Goal: Task Accomplishment & Management: Complete application form

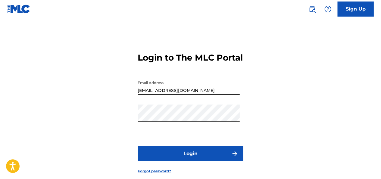
click at [167, 159] on button "Login" at bounding box center [190, 153] width 105 height 15
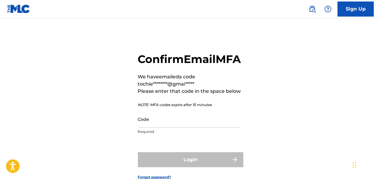
click at [115, 80] on div "Confirm Email MFA We have emailed a code to chie********@gmai***** Please enter…" at bounding box center [190, 111] width 381 height 156
click at [146, 128] on input "Code" at bounding box center [189, 119] width 102 height 17
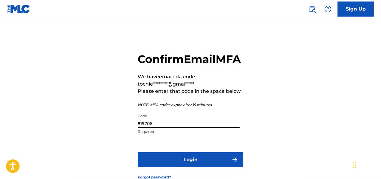
type input "819706"
click at [173, 167] on button "Login" at bounding box center [190, 159] width 105 height 15
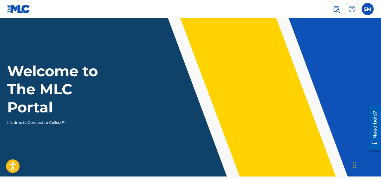
click at [367, 16] on nav "SM SM [PERSON_NAME] [EMAIL_ADDRESS][DOMAIN_NAME] Notification Preferences Profi…" at bounding box center [190, 9] width 381 height 18
click at [367, 11] on label at bounding box center [368, 9] width 12 height 12
click at [368, 9] on input "SM [PERSON_NAME] [EMAIL_ADDRESS][DOMAIN_NAME] Notification Preferences Profile …" at bounding box center [368, 9] width 0 height 0
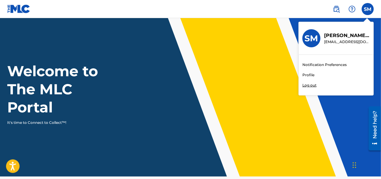
click at [304, 72] on link "Profile" at bounding box center [308, 74] width 12 height 5
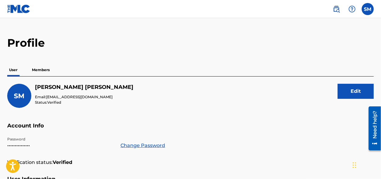
scroll to position [12, 0]
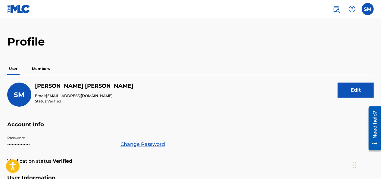
click at [45, 68] on p "Members" at bounding box center [40, 68] width 21 height 13
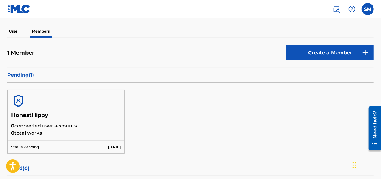
scroll to position [24, 0]
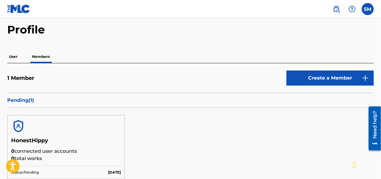
click at [48, 148] on p "0 connected user accounts" at bounding box center [66, 151] width 110 height 7
click at [19, 124] on img at bounding box center [18, 126] width 14 height 14
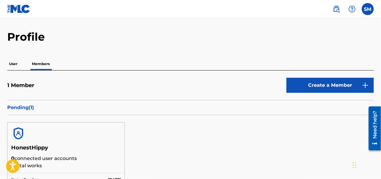
scroll to position [0, 0]
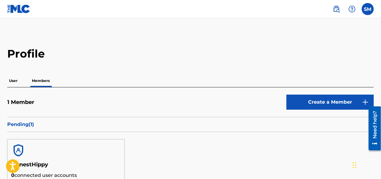
click at [14, 79] on p "User" at bounding box center [13, 80] width 12 height 13
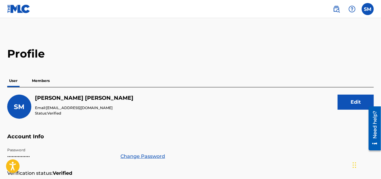
scroll to position [12, 0]
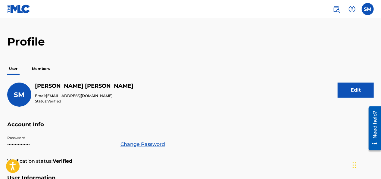
click at [43, 68] on p "Members" at bounding box center [40, 68] width 21 height 13
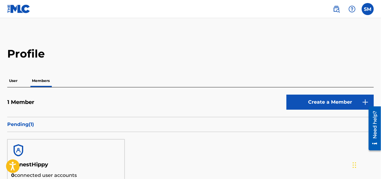
click at [363, 7] on label at bounding box center [368, 9] width 12 height 12
click at [368, 9] on input "SM [PERSON_NAME] [EMAIL_ADDRESS][DOMAIN_NAME] Notification Preferences Profile …" at bounding box center [368, 9] width 0 height 0
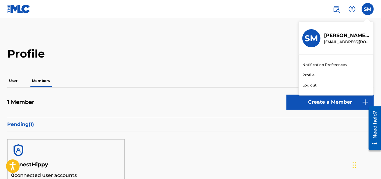
click at [317, 65] on link "Notification Preferences" at bounding box center [324, 64] width 44 height 5
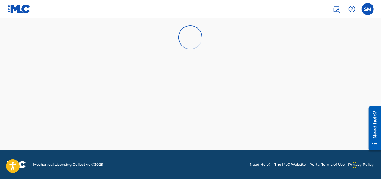
click at [366, 13] on label at bounding box center [368, 9] width 12 height 12
click at [368, 9] on input "SM [PERSON_NAME] [EMAIL_ADDRESS][DOMAIN_NAME] Notification Preferences Profile …" at bounding box center [368, 9] width 0 height 0
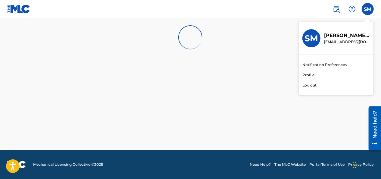
drag, startPoint x: 320, startPoint y: 36, endPoint x: 314, endPoint y: 33, distance: 7.1
click at [314, 33] on div "SM" at bounding box center [311, 38] width 18 height 18
click at [368, 9] on input "SM [PERSON_NAME] [EMAIL_ADDRESS][DOMAIN_NAME] Notification Preferences Profile …" at bounding box center [368, 9] width 0 height 0
click at [315, 35] on h3 "SM" at bounding box center [312, 38] width 14 height 11
click at [368, 9] on input "SM [PERSON_NAME] [EMAIL_ADDRESS][DOMAIN_NAME] Notification Preferences Profile …" at bounding box center [368, 9] width 0 height 0
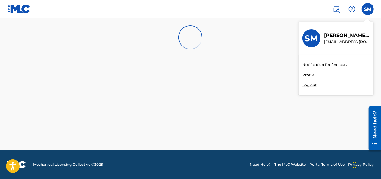
click at [311, 73] on link "Profile" at bounding box center [308, 74] width 12 height 5
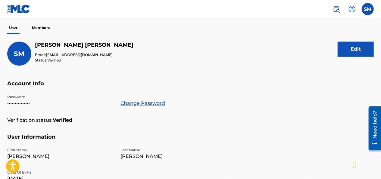
scroll to position [46, 0]
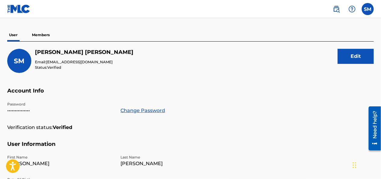
click at [334, 10] on img at bounding box center [336, 8] width 7 height 7
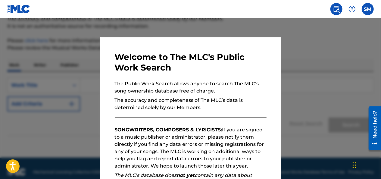
scroll to position [58, 0]
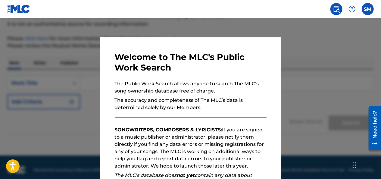
click at [200, 153] on p "SONGWRITERS, COMPOSERS & LYRICISTS: If you are signed to a music publisher or a…" at bounding box center [191, 147] width 152 height 43
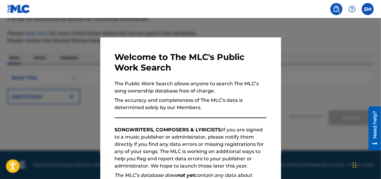
drag, startPoint x: 298, startPoint y: 147, endPoint x: 301, endPoint y: 42, distance: 105.2
click at [301, 42] on div at bounding box center [190, 107] width 381 height 179
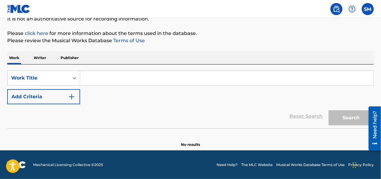
click at [33, 58] on p "Writer" at bounding box center [40, 57] width 16 height 13
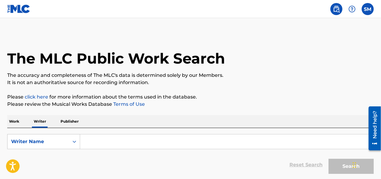
click at [89, 142] on input "Search Form" at bounding box center [226, 141] width 293 height 14
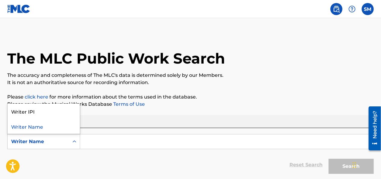
click at [58, 145] on div "Writer Name" at bounding box center [38, 141] width 61 height 11
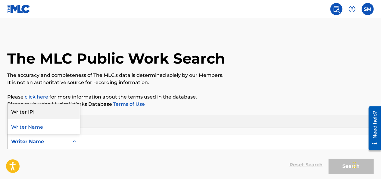
click at [42, 116] on div "Writer IPI" at bounding box center [44, 111] width 72 height 15
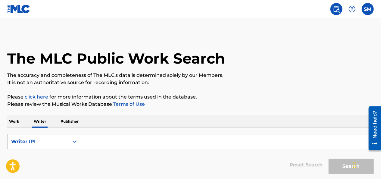
click at [92, 142] on input "Search Form" at bounding box center [226, 141] width 293 height 14
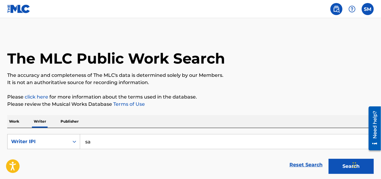
type input "s"
type input "[PERSON_NAME]"
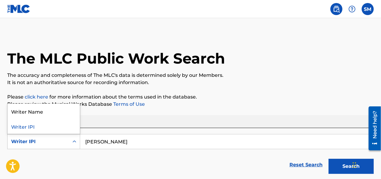
click at [77, 142] on icon "Search Form" at bounding box center [74, 142] width 6 height 6
click at [61, 131] on div "Writer IPI" at bounding box center [44, 126] width 72 height 15
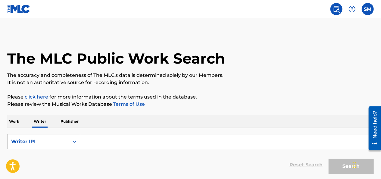
click at [93, 140] on input "Search Form" at bounding box center [226, 141] width 293 height 14
click at [97, 143] on input "Search Form" at bounding box center [226, 141] width 293 height 14
click at [97, 142] on input "Search Form" at bounding box center [226, 141] width 293 height 14
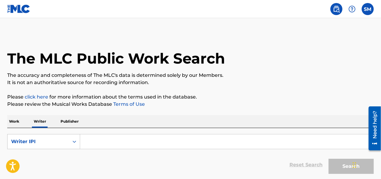
click at [97, 142] on input "Search Form" at bounding box center [226, 141] width 293 height 14
paste input "857368197"
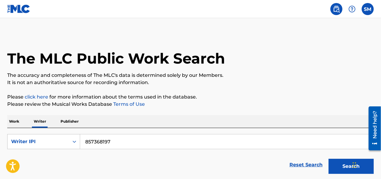
click at [350, 166] on button "Search" at bounding box center [351, 166] width 45 height 15
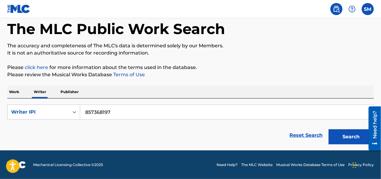
scroll to position [29, 0]
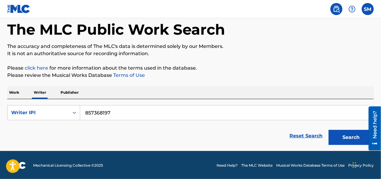
click at [341, 139] on button "Search" at bounding box center [351, 137] width 45 height 15
click at [84, 112] on input "857368197" at bounding box center [226, 112] width 293 height 14
type input "#857368197"
click at [351, 135] on button "Search" at bounding box center [351, 137] width 45 height 15
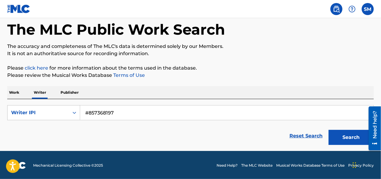
click at [351, 135] on button "Search" at bounding box center [351, 137] width 45 height 15
click at [11, 88] on p "Work" at bounding box center [14, 92] width 14 height 13
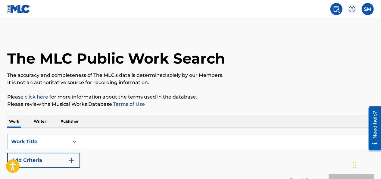
click at [122, 142] on input "Search Form" at bounding box center [226, 141] width 293 height 14
type input "honesthippy"
click at [329, 174] on button "Search" at bounding box center [351, 181] width 45 height 15
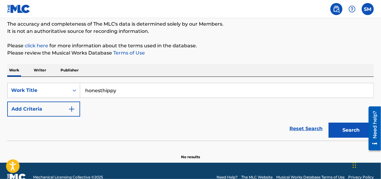
scroll to position [51, 0]
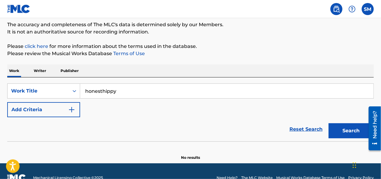
click at [352, 129] on button "Search" at bounding box center [351, 130] width 45 height 15
click at [134, 97] on input "honesthippy" at bounding box center [226, 91] width 293 height 14
click at [329, 123] on button "Search" at bounding box center [351, 130] width 45 height 15
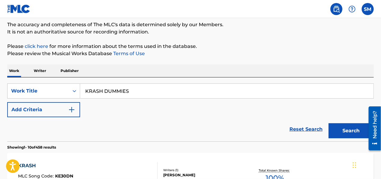
click at [85, 90] on input "KRASH DUMMIES" at bounding box center [226, 91] width 293 height 14
click at [329, 123] on button "Search" at bounding box center [351, 130] width 45 height 15
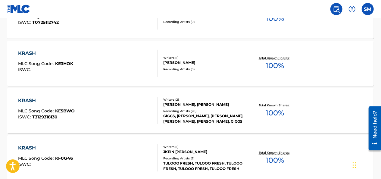
scroll to position [351, 0]
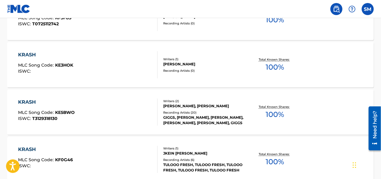
drag, startPoint x: 381, startPoint y: 94, endPoint x: 383, endPoint y: 129, distance: 34.7
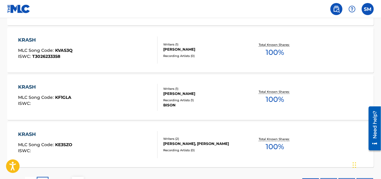
scroll to position [558, 0]
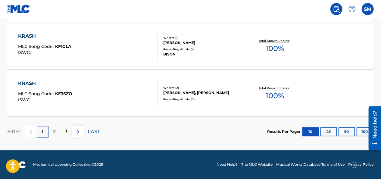
click at [54, 130] on p "2" at bounding box center [54, 131] width 3 height 7
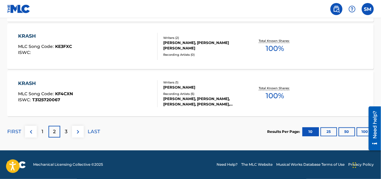
click at [73, 135] on button at bounding box center [78, 132] width 12 height 12
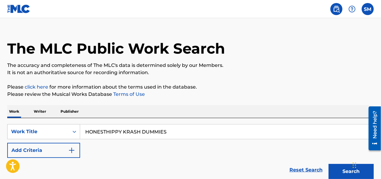
scroll to position [0, 0]
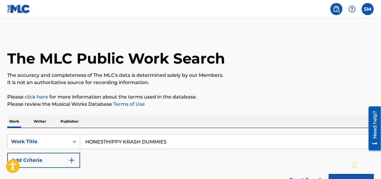
click at [196, 142] on input "HONESTHIPPY KRASH DUMMIES" at bounding box center [226, 141] width 293 height 14
type input "HONESTHIPPY"
click at [330, 176] on button "Search" at bounding box center [351, 181] width 45 height 15
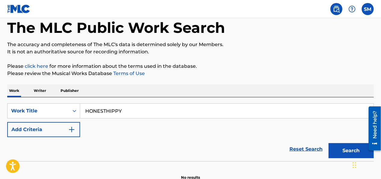
scroll to position [64, 0]
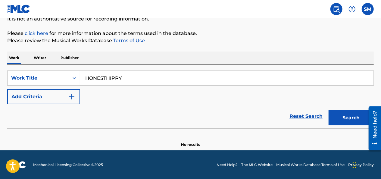
click at [336, 115] on button "Search" at bounding box center [351, 117] width 45 height 15
click at [248, 73] on input "HONESTHIPPY" at bounding box center [226, 78] width 293 height 14
type input "mystique"
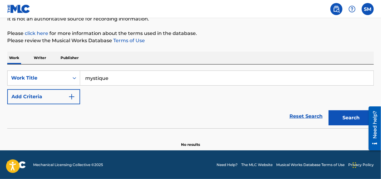
click at [348, 114] on button "Search" at bounding box center [351, 117] width 45 height 15
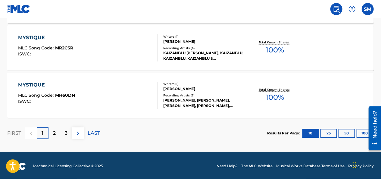
scroll to position [558, 0]
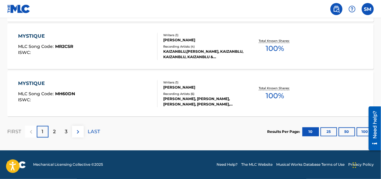
click at [50, 131] on div "2" at bounding box center [54, 132] width 12 height 12
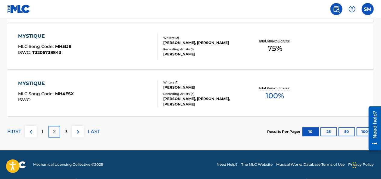
click at [65, 130] on p "3" at bounding box center [66, 131] width 3 height 7
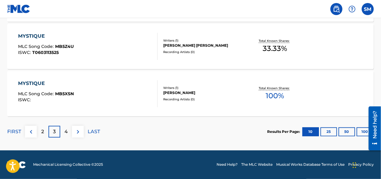
click at [335, 58] on div "MYSTIQUE MLC Song Code : MB5Z4U ISWC : T0603113525 Writers ( 1 ) [PERSON_NAME] …" at bounding box center [190, 46] width 366 height 45
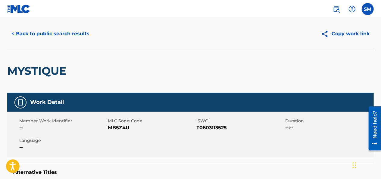
scroll to position [15, 0]
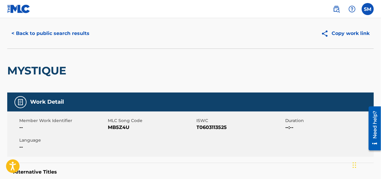
click at [11, 33] on button "< Back to public search results" at bounding box center [50, 33] width 86 height 15
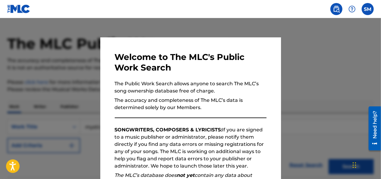
scroll to position [558, 0]
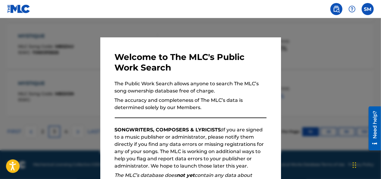
click at [349, 80] on div at bounding box center [190, 107] width 381 height 179
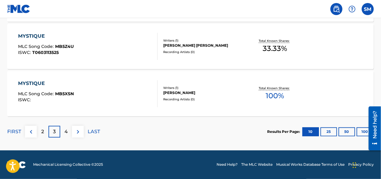
click at [62, 129] on div "4" at bounding box center [66, 132] width 12 height 12
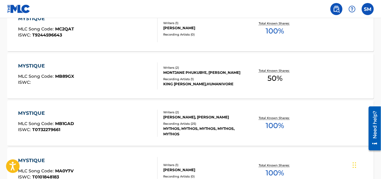
scroll to position [89, 0]
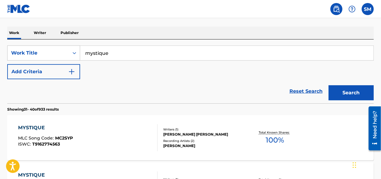
click at [117, 51] on input "mystique" at bounding box center [226, 53] width 293 height 14
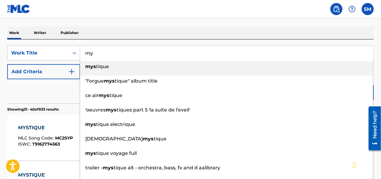
type input "m"
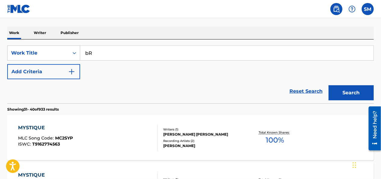
type input "b"
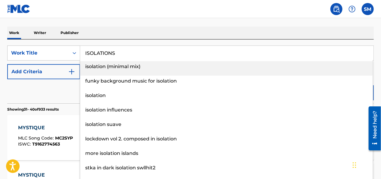
type input "isolations"
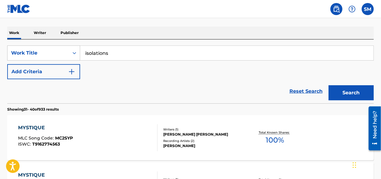
click at [117, 51] on input "isolations" at bounding box center [226, 53] width 293 height 14
click at [120, 49] on input "isolations" at bounding box center [226, 53] width 293 height 14
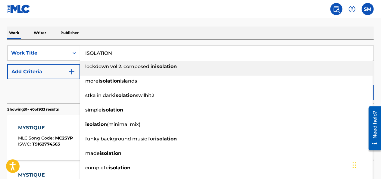
type input "lockdown vol 2. composed in isolation"
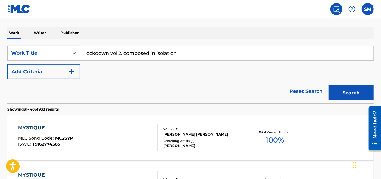
click at [198, 55] on input "lockdown vol 2. composed in isolation" at bounding box center [226, 53] width 293 height 14
click at [198, 47] on input "lockdown vol 2. composed in isolation" at bounding box center [226, 53] width 293 height 14
click at [198, 54] on input "lockdown vol 2. composed in isolation" at bounding box center [226, 53] width 293 height 14
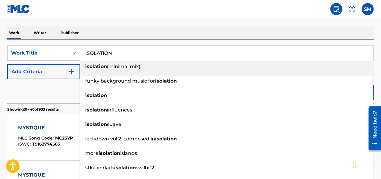
type input "ISOLATION"
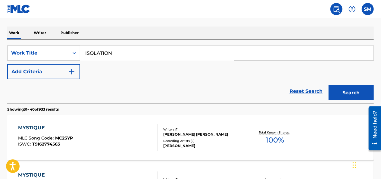
click at [60, 95] on div "Reset Search Search" at bounding box center [190, 91] width 366 height 24
click at [346, 92] on button "Search" at bounding box center [351, 92] width 45 height 15
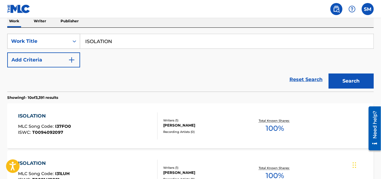
scroll to position [112, 0]
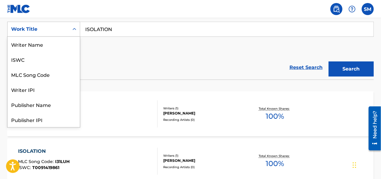
click at [49, 31] on div "Work Title" at bounding box center [38, 29] width 54 height 7
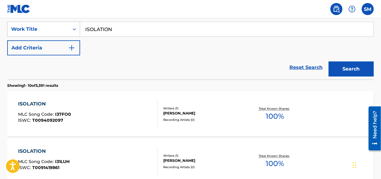
click at [105, 49] on div "SearchWithCriteria2b07de6d-513b-4c5a-ae56-af190c7368a1 Work Title ISOLATION Add…" at bounding box center [190, 39] width 366 height 34
click at [127, 34] on input "ISOLATION" at bounding box center [226, 29] width 293 height 14
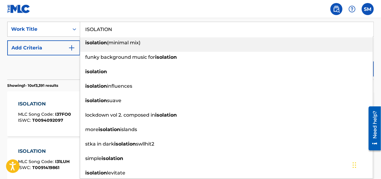
click at [127, 34] on input "ISOLATION" at bounding box center [226, 29] width 293 height 14
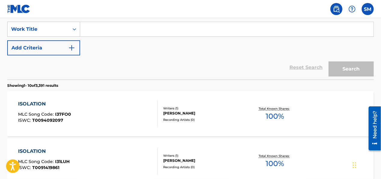
scroll to position [76, 0]
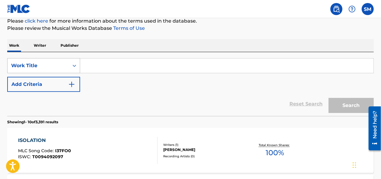
click at [51, 67] on div "Work Title" at bounding box center [38, 65] width 54 height 7
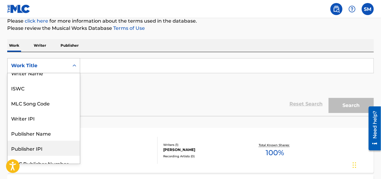
scroll to position [0, 0]
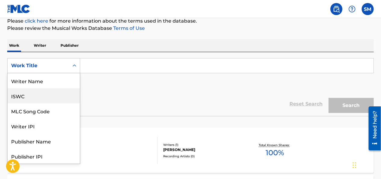
click at [15, 92] on div "ISWC" at bounding box center [44, 95] width 72 height 15
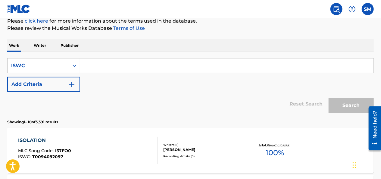
click at [91, 67] on input "Search Form" at bounding box center [226, 65] width 293 height 14
paste input "931229483"
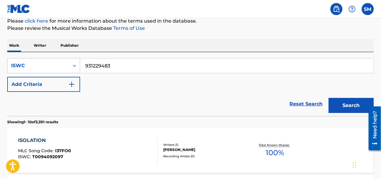
type input "931229483"
click at [335, 105] on button "Search" at bounding box center [351, 105] width 45 height 15
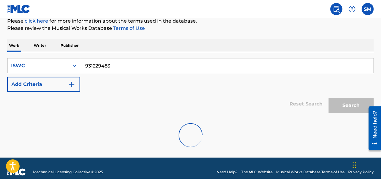
scroll to position [64, 0]
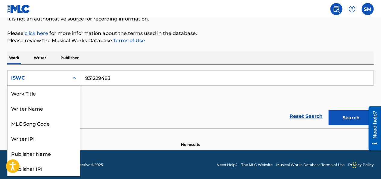
click at [67, 76] on div "ISWC" at bounding box center [38, 77] width 61 height 11
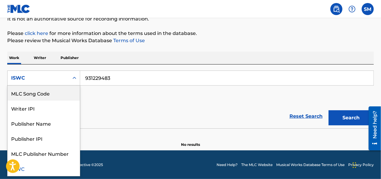
click at [57, 91] on div "MLC Song Code" at bounding box center [44, 93] width 72 height 15
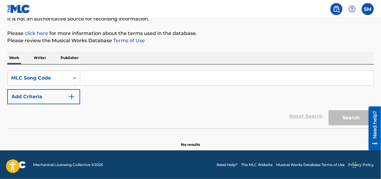
click at [122, 78] on input "Search Form" at bounding box center [226, 78] width 293 height 14
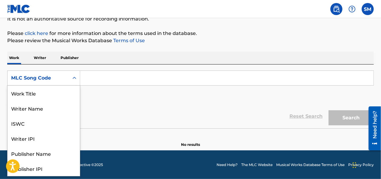
click at [64, 75] on div "MLC Song Code" at bounding box center [38, 77] width 54 height 7
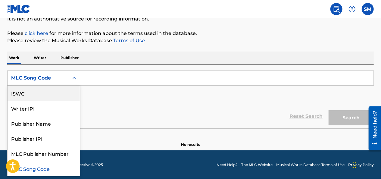
scroll to position [0, 0]
click at [42, 100] on div "Work Title" at bounding box center [44, 93] width 72 height 15
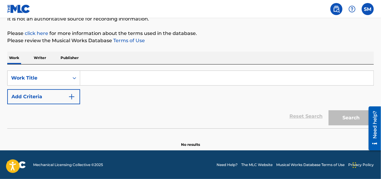
click at [107, 81] on input "Search Form" at bounding box center [226, 78] width 293 height 14
paste input "931229483"
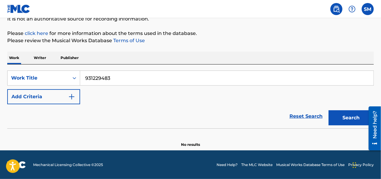
type input "931229483"
click at [340, 116] on button "Search" at bounding box center [351, 117] width 45 height 15
click at [367, 11] on label at bounding box center [368, 9] width 12 height 12
click at [368, 9] on input "SM [PERSON_NAME] [EMAIL_ADDRESS][DOMAIN_NAME] Notification Preferences Profile …" at bounding box center [368, 9] width 0 height 0
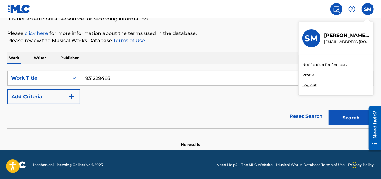
click at [317, 39] on h3 "SM" at bounding box center [312, 38] width 14 height 11
click at [368, 9] on input "SM [PERSON_NAME] [EMAIL_ADDRESS][DOMAIN_NAME] Notification Preferences Profile …" at bounding box center [368, 9] width 0 height 0
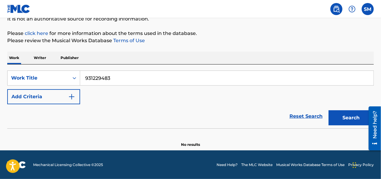
click at [48, 53] on div "Work Writer Publisher" at bounding box center [190, 57] width 366 height 13
click at [40, 56] on p "Writer" at bounding box center [40, 57] width 16 height 13
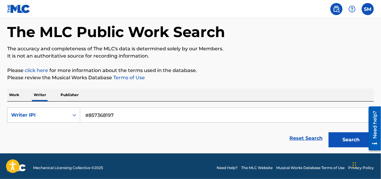
scroll to position [26, 0]
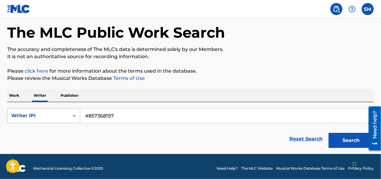
click at [55, 113] on div "Writer IPI" at bounding box center [38, 115] width 54 height 7
click at [137, 116] on input "#857368197" at bounding box center [226, 115] width 293 height 14
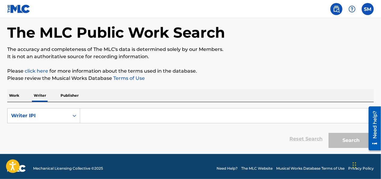
click at [94, 116] on input "Search Form" at bounding box center [226, 115] width 293 height 14
click at [89, 117] on input "Search Form" at bounding box center [226, 115] width 293 height 14
drag, startPoint x: 89, startPoint y: 117, endPoint x: 84, endPoint y: 122, distance: 7.1
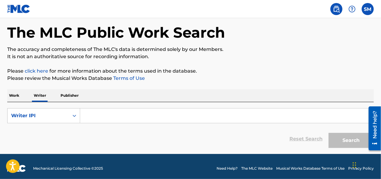
click at [84, 122] on input "Search Form" at bounding box center [226, 115] width 293 height 14
click at [93, 122] on input "Search Form" at bounding box center [226, 115] width 293 height 14
click at [96, 119] on input "Search Form" at bounding box center [226, 115] width 293 height 14
click at [90, 110] on input "Search Form" at bounding box center [226, 115] width 293 height 14
click at [89, 112] on input "Search Form" at bounding box center [226, 115] width 293 height 14
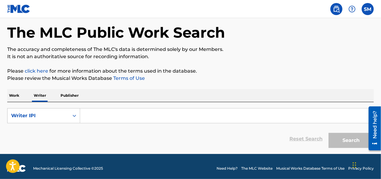
paste input "857368197"
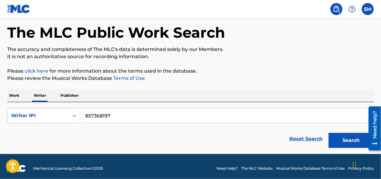
click at [342, 142] on button "Search" at bounding box center [351, 140] width 45 height 15
click at [347, 136] on button "Search" at bounding box center [351, 140] width 45 height 15
click at [87, 116] on input "857368197" at bounding box center [226, 115] width 293 height 14
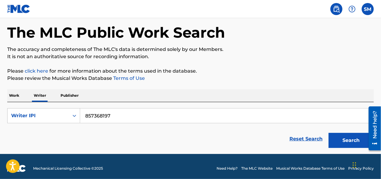
click at [84, 115] on input "857368197" at bounding box center [226, 115] width 293 height 14
click at [120, 147] on div "Reset Search Search" at bounding box center [190, 139] width 366 height 24
click at [83, 118] on input "857368197" at bounding box center [226, 115] width 293 height 14
type input "#857368197"
click at [346, 139] on button "Search" at bounding box center [351, 140] width 45 height 15
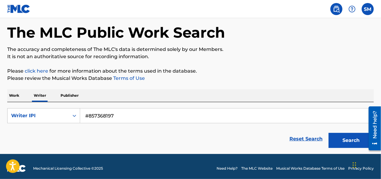
click at [346, 139] on button "Search" at bounding box center [351, 140] width 45 height 15
click at [212, 116] on input "#857368197" at bounding box center [226, 115] width 293 height 14
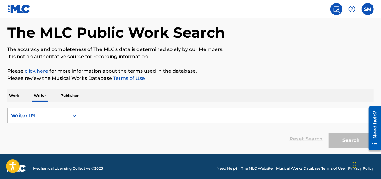
scroll to position [30, 0]
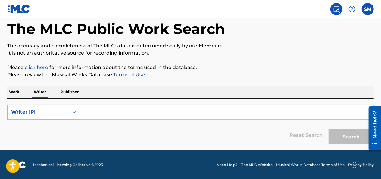
click at [31, 114] on div "Writer IPI" at bounding box center [38, 111] width 54 height 7
click at [27, 127] on div "Writer Name" at bounding box center [44, 127] width 72 height 15
click at [108, 106] on input "Search Form" at bounding box center [226, 112] width 293 height 14
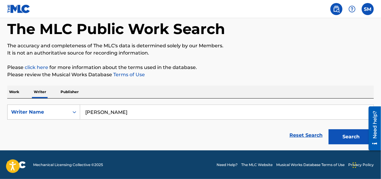
click at [336, 133] on button "Search" at bounding box center [351, 136] width 45 height 15
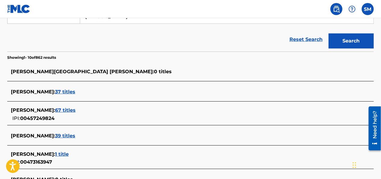
scroll to position [0, 0]
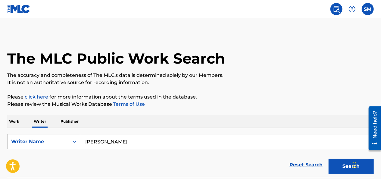
click at [139, 141] on input "[PERSON_NAME]" at bounding box center [226, 141] width 293 height 14
click at [341, 163] on button "Search" at bounding box center [351, 166] width 45 height 15
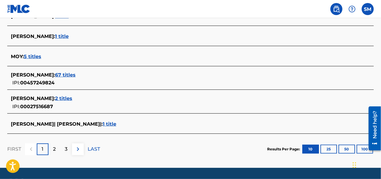
scroll to position [282, 0]
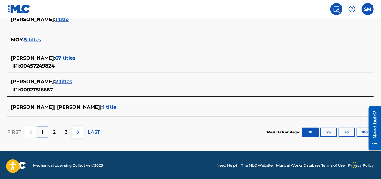
click at [55, 134] on p "2" at bounding box center [54, 132] width 3 height 7
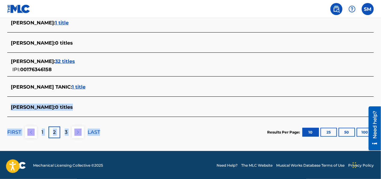
drag, startPoint x: 297, startPoint y: 86, endPoint x: 149, endPoint y: 143, distance: 158.0
click at [149, 143] on div "Showing 11 - 20 of 921 results [PERSON_NAME] : 3 titles IPI: 00591933321 [PERSO…" at bounding box center [190, 21] width 366 height 253
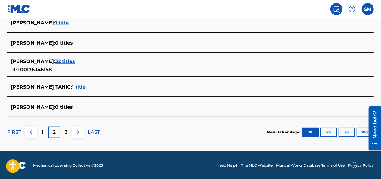
drag, startPoint x: 149, startPoint y: 143, endPoint x: 129, endPoint y: 156, distance: 23.6
click at [129, 156] on footer "Mechanical Licensing Collective © 2025 Need Help? The MLC Website Musical Works…" at bounding box center [190, 165] width 381 height 29
click at [68, 129] on div "3" at bounding box center [66, 132] width 12 height 12
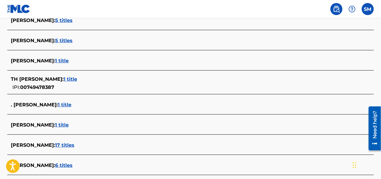
scroll to position [275, 0]
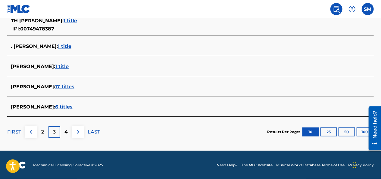
click at [66, 133] on p "4" at bounding box center [65, 131] width 3 height 7
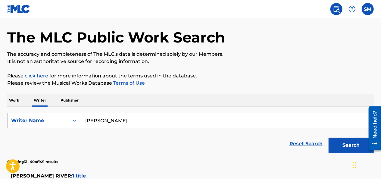
scroll to position [0, 0]
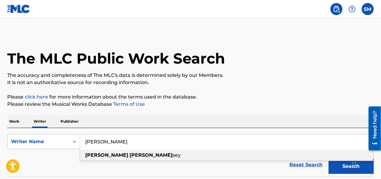
click at [101, 141] on input "[PERSON_NAME]" at bounding box center [226, 141] width 293 height 14
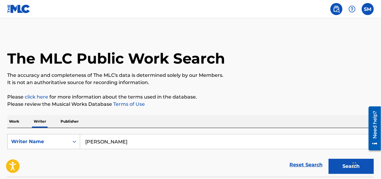
type input "[PERSON_NAME]"
click at [329, 159] on button "Search" at bounding box center [351, 166] width 45 height 15
click at [347, 168] on button "Search" at bounding box center [351, 166] width 45 height 15
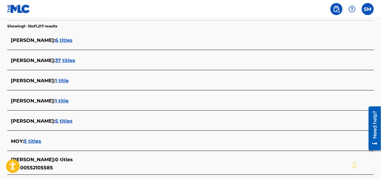
scroll to position [282, 0]
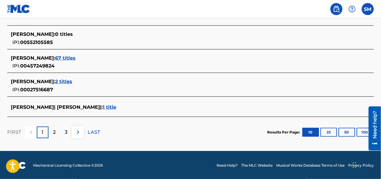
click at [51, 128] on div "2" at bounding box center [54, 132] width 12 height 12
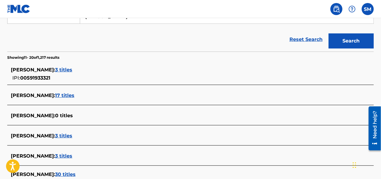
scroll to position [0, 0]
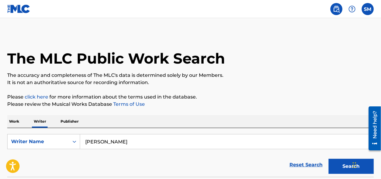
click at [182, 151] on form "SearchWithCriteria9b0a7095-f8f8-45f1-a7b3-10295ff3787f Writer Name [PERSON_NAME…" at bounding box center [190, 155] width 366 height 43
click at [182, 145] on input "[PERSON_NAME]" at bounding box center [226, 141] width 293 height 14
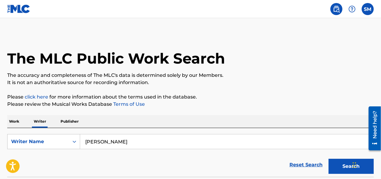
type input "[PERSON_NAME]"
click at [339, 167] on button "Search" at bounding box center [351, 166] width 45 height 15
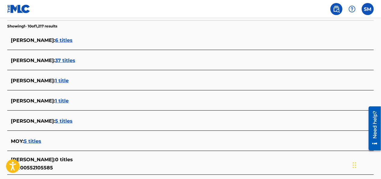
drag, startPoint x: 382, startPoint y: 76, endPoint x: 378, endPoint y: 36, distance: 40.3
click at [378, 36] on div "The MLC Public Work Search The accuracy and completeness of The MLC's data is d…" at bounding box center [190, 75] width 381 height 397
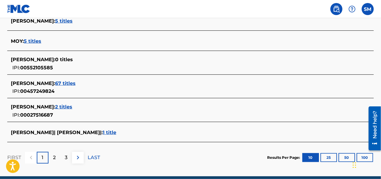
scroll to position [257, 0]
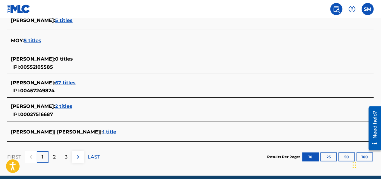
click at [51, 159] on div "2" at bounding box center [54, 157] width 12 height 12
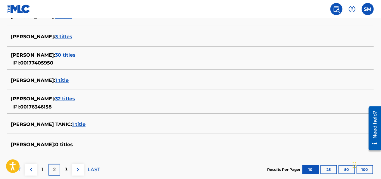
scroll to position [245, 0]
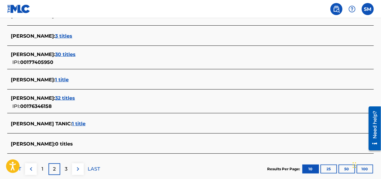
click at [66, 167] on p "3" at bounding box center [66, 168] width 3 height 7
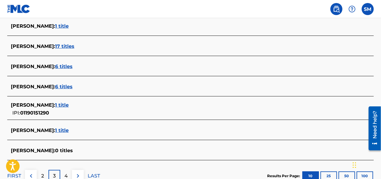
scroll to position [279, 0]
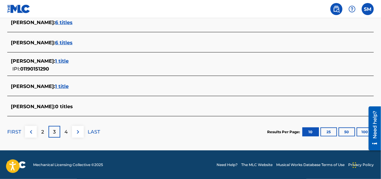
click at [66, 131] on p "4" at bounding box center [65, 131] width 3 height 7
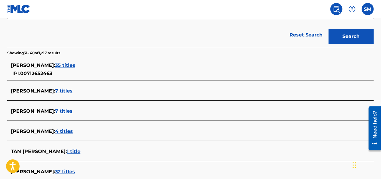
scroll to position [131, 0]
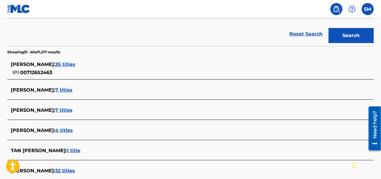
click at [55, 89] on span "7 titles" at bounding box center [63, 90] width 17 height 6
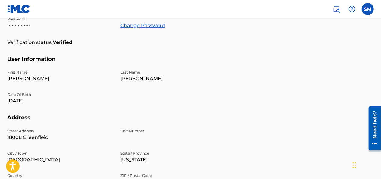
scroll to position [46, 0]
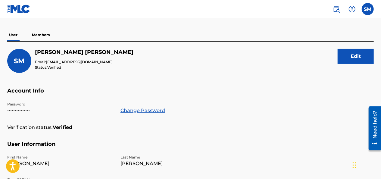
click at [40, 36] on p "Members" at bounding box center [40, 35] width 21 height 13
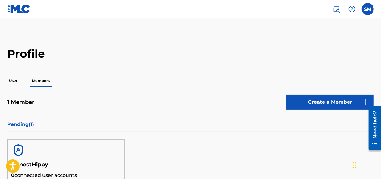
click at [317, 99] on link "Create a Member" at bounding box center [329, 102] width 87 height 15
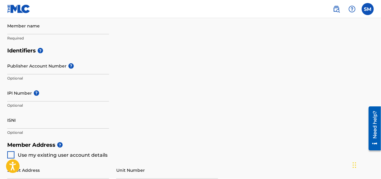
scroll to position [157, 0]
click at [19, 98] on input "IPI Number ?" at bounding box center [58, 92] width 102 height 17
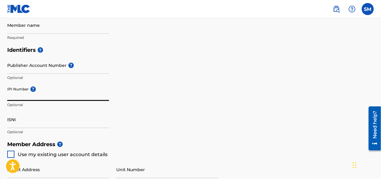
click at [21, 100] on input "IPI Number ?" at bounding box center [58, 92] width 102 height 17
click at [22, 96] on input "IPI Number ?" at bounding box center [58, 92] width 102 height 17
paste input "857368197"
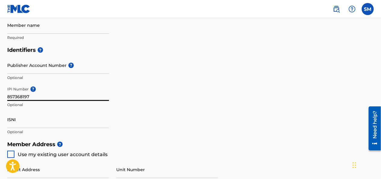
type input "857368197"
click at [85, 30] on input "Member name" at bounding box center [58, 25] width 102 height 17
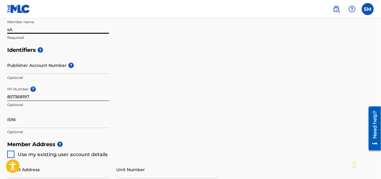
type input "s"
click at [189, 85] on div "Identifiers ? Publisher Account Number ? Optional IPI Number ? 857368197 Option…" at bounding box center [190, 91] width 366 height 94
click at [61, 30] on input "[PERSON_NAME]" at bounding box center [58, 25] width 102 height 17
type input "[PERSON_NAME]"
type input "[STREET_ADDRESS]"
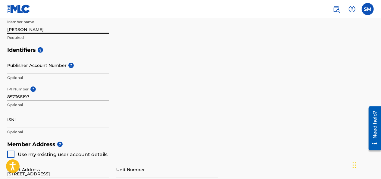
type input "[GEOGRAPHIC_DATA]"
type input "MI"
type input "48235-3119"
type input "[EMAIL_ADDRESS][DOMAIN_NAME]"
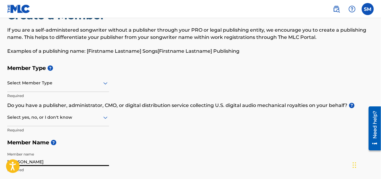
scroll to position [29, 0]
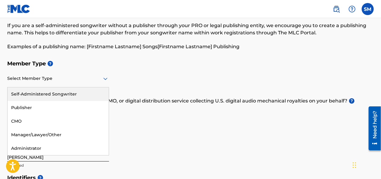
click at [85, 79] on div at bounding box center [58, 79] width 102 height 8
click at [52, 93] on div "Self-Administered Songwriter" at bounding box center [58, 94] width 101 height 14
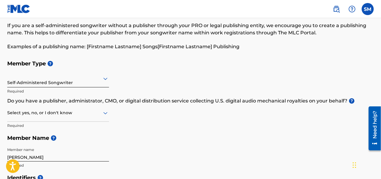
click at [68, 119] on div "Select yes, no, or I don't know" at bounding box center [58, 112] width 102 height 17
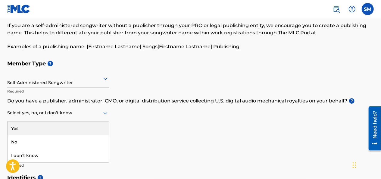
click at [76, 109] on div at bounding box center [58, 113] width 102 height 8
click at [75, 127] on div "Yes" at bounding box center [58, 129] width 101 height 14
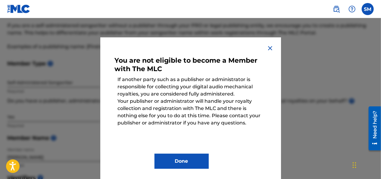
click at [270, 45] on img at bounding box center [270, 48] width 7 height 7
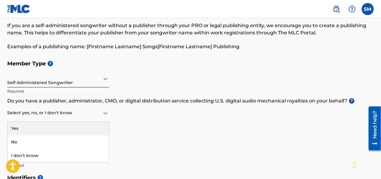
click at [89, 112] on div at bounding box center [58, 113] width 102 height 8
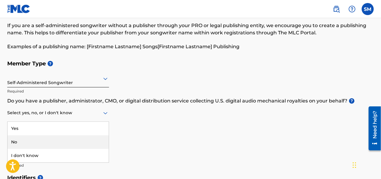
click at [75, 144] on div "No" at bounding box center [58, 142] width 101 height 14
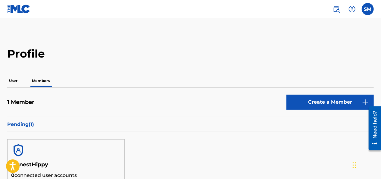
click at [17, 150] on img at bounding box center [18, 150] width 14 height 14
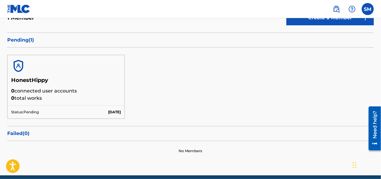
scroll to position [108, 0]
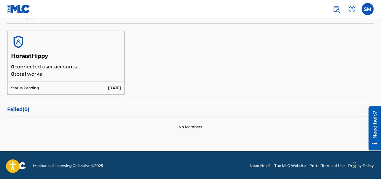
click at [20, 88] on p "Status: Pending" at bounding box center [25, 87] width 28 height 5
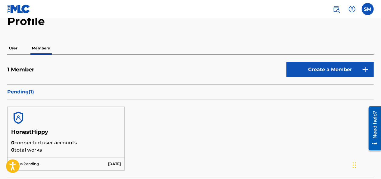
scroll to position [12, 0]
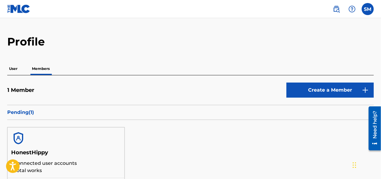
click at [15, 67] on p "User" at bounding box center [13, 68] width 12 height 13
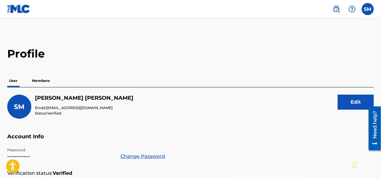
click at [11, 8] on img at bounding box center [18, 9] width 23 height 9
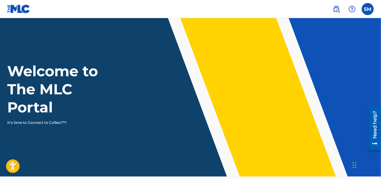
click at [367, 8] on label at bounding box center [368, 9] width 12 height 12
click at [368, 9] on input "SM [PERSON_NAME] [EMAIL_ADDRESS][DOMAIN_NAME] Notification Preferences Profile …" at bounding box center [368, 9] width 0 height 0
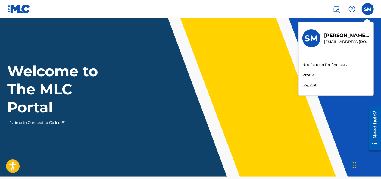
click at [304, 77] on link "Profile" at bounding box center [308, 74] width 12 height 5
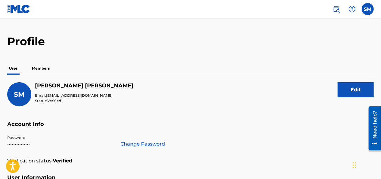
scroll to position [12, 0]
click at [44, 65] on p "Members" at bounding box center [40, 68] width 21 height 13
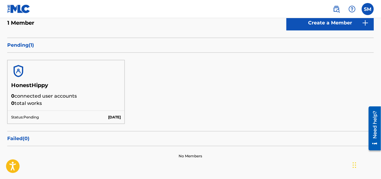
scroll to position [60, 0]
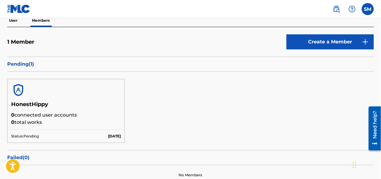
click at [70, 110] on h5 "HonestHippy" at bounding box center [66, 106] width 110 height 11
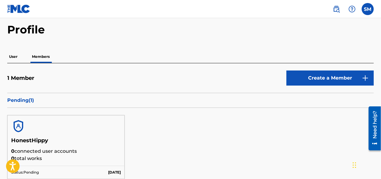
scroll to position [0, 0]
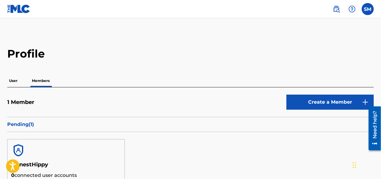
click at [10, 83] on p "User" at bounding box center [13, 80] width 12 height 13
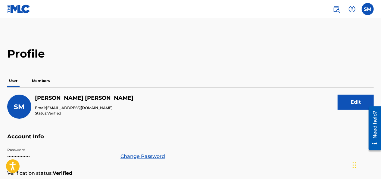
click at [39, 80] on p "Members" at bounding box center [40, 80] width 21 height 13
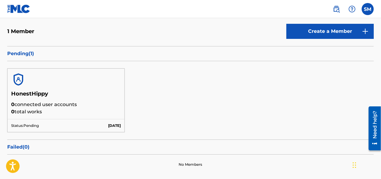
scroll to position [84, 0]
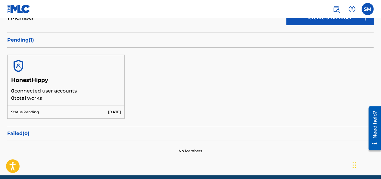
click at [17, 10] on img at bounding box center [18, 9] width 23 height 9
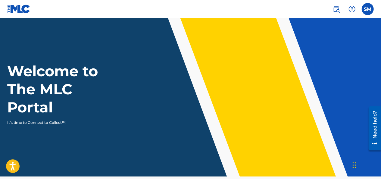
click at [371, 7] on label at bounding box center [368, 9] width 12 height 12
click at [368, 9] on input "SM [PERSON_NAME] [EMAIL_ADDRESS][DOMAIN_NAME] Notification Preferences Profile …" at bounding box center [368, 9] width 0 height 0
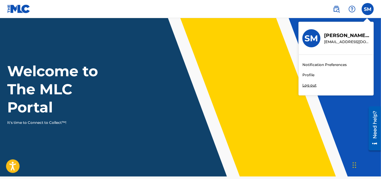
click at [307, 75] on link "Profile" at bounding box center [308, 74] width 12 height 5
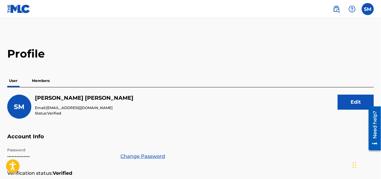
click at [43, 85] on p "Members" at bounding box center [40, 80] width 21 height 13
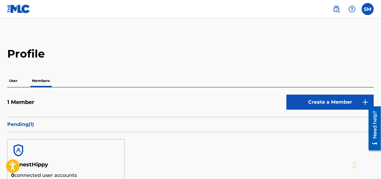
click at [18, 83] on p "User" at bounding box center [13, 80] width 12 height 13
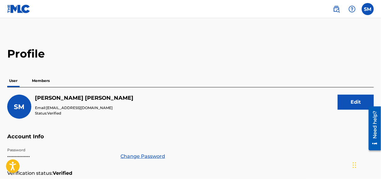
click at [41, 80] on p "Members" at bounding box center [40, 80] width 21 height 13
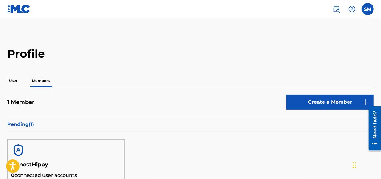
scroll to position [12, 0]
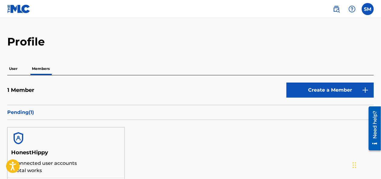
click at [319, 89] on link "Create a Member" at bounding box center [329, 90] width 87 height 15
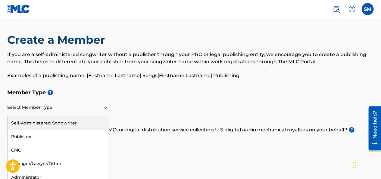
scroll to position [5, 0]
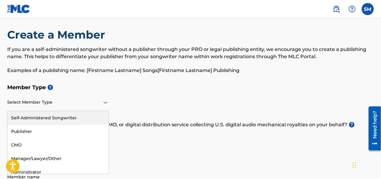
click at [58, 108] on div "Select Member Type" at bounding box center [58, 102] width 102 height 17
click at [55, 116] on div "Self-Administered Songwriter" at bounding box center [58, 118] width 101 height 14
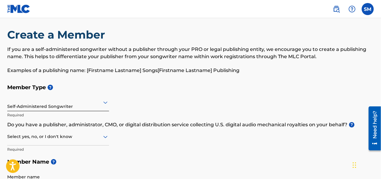
scroll to position [12, 0]
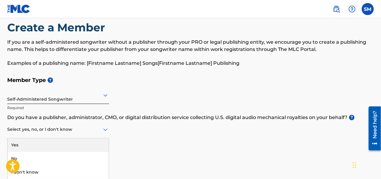
click at [41, 138] on div "3 results available. Use Up and Down to choose options, press Enter to select t…" at bounding box center [58, 129] width 102 height 17
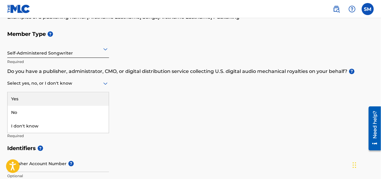
scroll to position [59, 0]
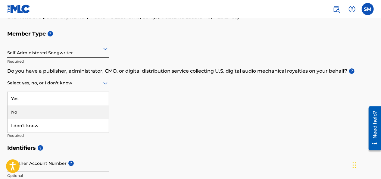
click at [19, 113] on div "No" at bounding box center [58, 112] width 101 height 14
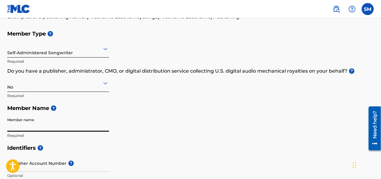
click at [24, 123] on input "Member name" at bounding box center [58, 122] width 102 height 17
type input "[PERSON_NAME]"
type input "[STREET_ADDRESS]"
type input "[GEOGRAPHIC_DATA]"
type input "MI"
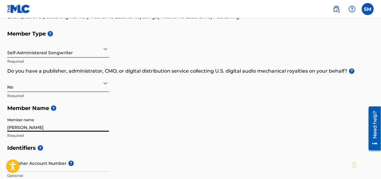
type input "[EMAIL_ADDRESS][DOMAIN_NAME]"
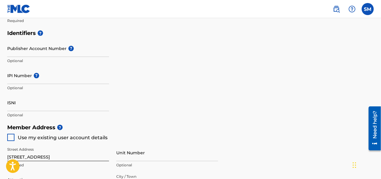
scroll to position [173, 0]
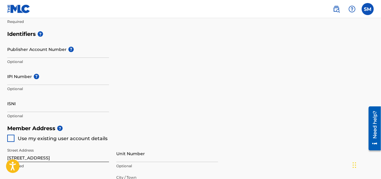
click at [26, 53] on input "Publisher Account Number ?" at bounding box center [58, 49] width 102 height 17
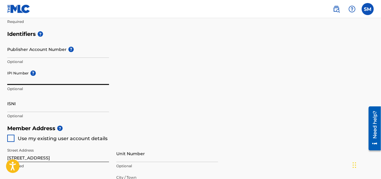
click at [24, 83] on input "IPI Number ?" at bounding box center [58, 76] width 102 height 17
paste input "857368197"
type input "857368197"
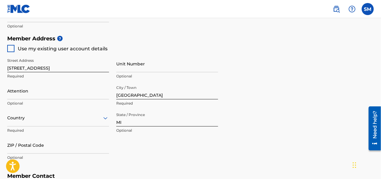
scroll to position [269, 0]
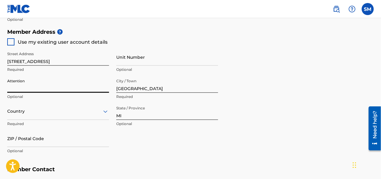
click at [24, 88] on input "Attention" at bounding box center [58, 84] width 102 height 17
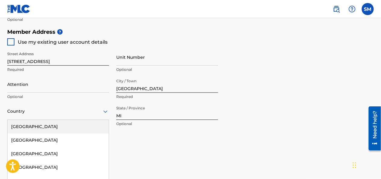
scroll to position [301, 0]
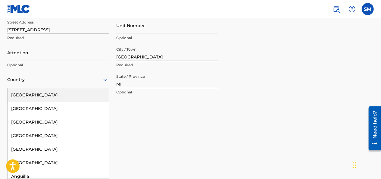
click at [18, 88] on div "223 results available. Use Up and Down to choose options, press Enter to select…" at bounding box center [58, 79] width 102 height 17
click at [32, 74] on div "Country" at bounding box center [58, 79] width 102 height 17
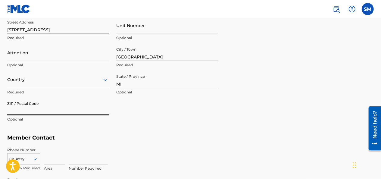
click at [18, 115] on input "ZIP / Postal Code" at bounding box center [58, 106] width 102 height 17
click at [16, 113] on input "ZIP / Postal Code" at bounding box center [58, 106] width 102 height 17
click at [20, 111] on input "ZIP / Postal Code" at bounding box center [58, 106] width 102 height 17
type input "48227"
type input "[GEOGRAPHIC_DATA]"
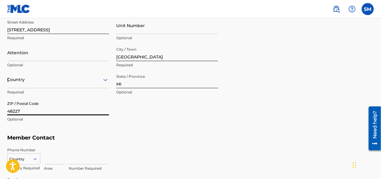
type input "[GEOGRAPHIC_DATA]"
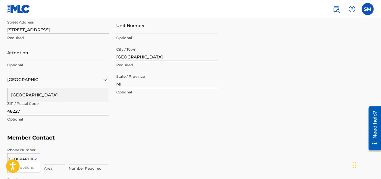
click at [91, 147] on input at bounding box center [88, 155] width 39 height 17
click at [52, 161] on input at bounding box center [54, 155] width 21 height 17
type input "313"
type input "9480385"
click at [113, 136] on h5 "Member Contact" at bounding box center [190, 137] width 366 height 13
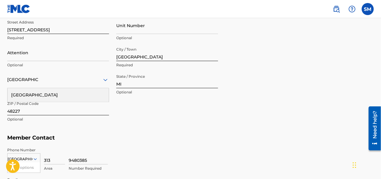
click at [27, 160] on input "[GEOGRAPHIC_DATA]" at bounding box center [20, 158] width 25 height 5
click at [34, 159] on icon at bounding box center [35, 159] width 3 height 2
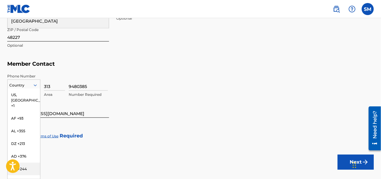
click at [34, 89] on div "216 results available. Use Up and Down to choose options, press Enter to select…" at bounding box center [23, 84] width 33 height 9
click at [26, 94] on div "US, [GEOGRAPHIC_DATA] +1" at bounding box center [24, 100] width 33 height 23
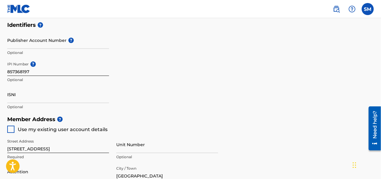
scroll to position [170, 0]
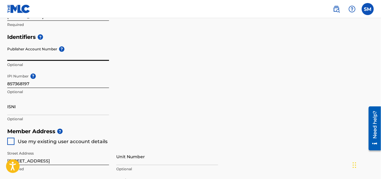
click at [37, 57] on input "Publisher Account Number ?" at bounding box center [58, 52] width 102 height 17
paste input "5016732"
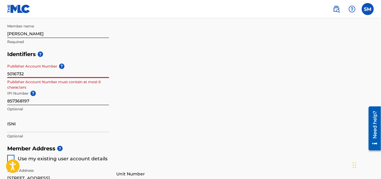
scroll to position [153, 0]
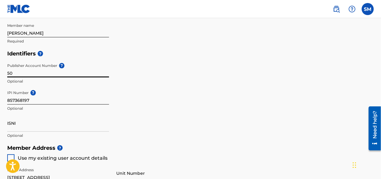
type input "5"
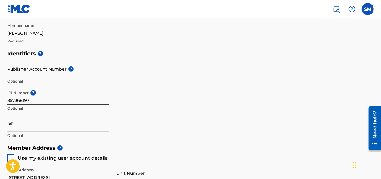
click at [43, 133] on p "Optional" at bounding box center [58, 135] width 102 height 5
click at [43, 128] on input "ISNI" at bounding box center [58, 122] width 102 height 17
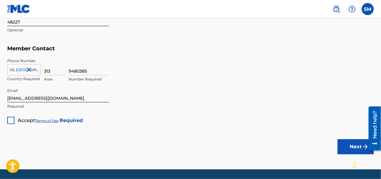
scroll to position [409, 0]
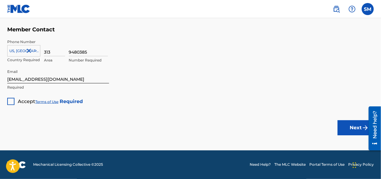
click at [8, 98] on div at bounding box center [10, 101] width 7 height 7
click at [366, 129] on div at bounding box center [372, 128] width 17 height 48
click at [358, 129] on button "Next" at bounding box center [356, 127] width 36 height 15
click at [352, 130] on button "Next" at bounding box center [356, 127] width 36 height 15
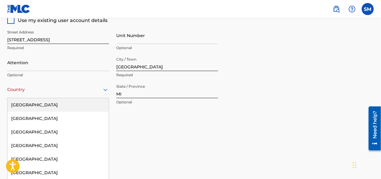
scroll to position [301, 0]
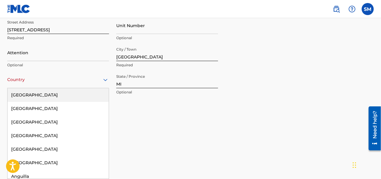
click at [76, 88] on div "223 results available. Use Up and Down to choose options, press Enter to select…" at bounding box center [58, 79] width 102 height 17
click at [72, 92] on div "[GEOGRAPHIC_DATA]" at bounding box center [58, 95] width 101 height 14
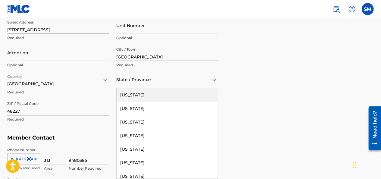
click at [151, 82] on div at bounding box center [167, 80] width 102 height 8
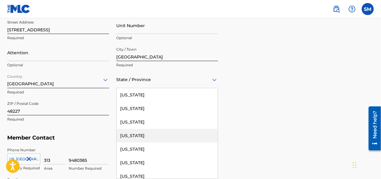
click at [218, 140] on div "[US_STATE] [US_STATE] [US_STATE] [US_STATE] [US_STATE] [US_STATE] [US_STATE] [U…" at bounding box center [167, 133] width 102 height 91
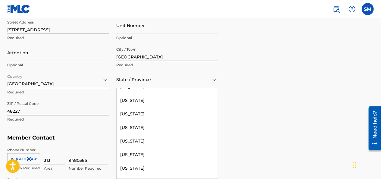
scroll to position [316, 0]
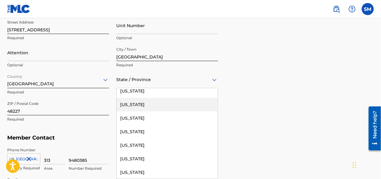
click at [161, 106] on div "[US_STATE]" at bounding box center [167, 105] width 101 height 14
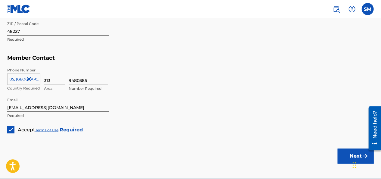
scroll to position [409, 0]
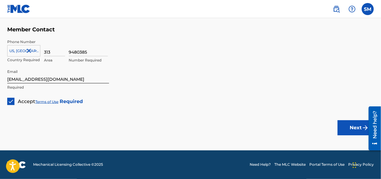
click at [350, 130] on button "Next" at bounding box center [356, 127] width 36 height 15
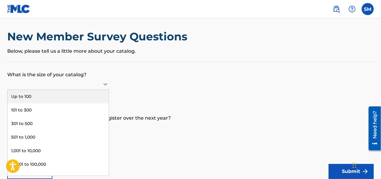
scroll to position [5, 0]
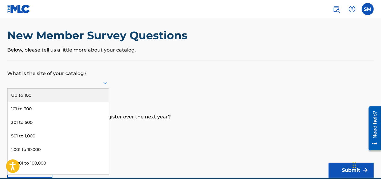
click at [33, 89] on div "9 results available. Use Up and Down to choose options, press Enter to select t…" at bounding box center [58, 82] width 102 height 11
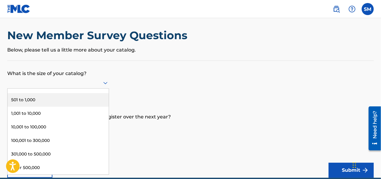
scroll to position [0, 0]
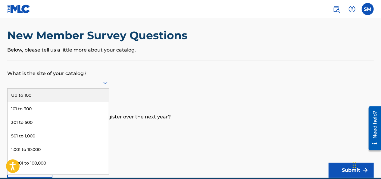
click at [77, 95] on div "Up to 100" at bounding box center [58, 96] width 101 height 14
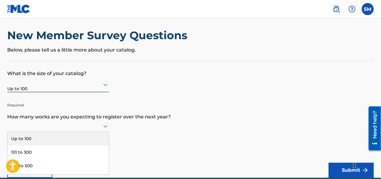
scroll to position [32, 0]
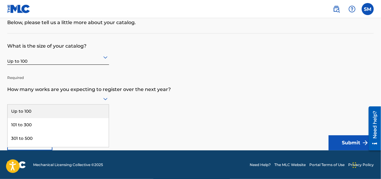
click at [67, 104] on div "9 results available. Use Up and Down to choose options, press Enter to select t…" at bounding box center [58, 98] width 102 height 11
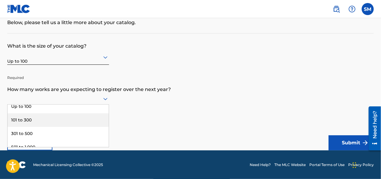
scroll to position [0, 0]
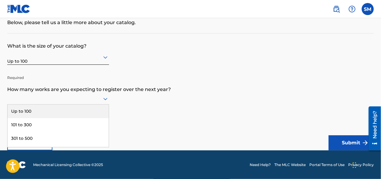
click at [99, 110] on div "Up to 100" at bounding box center [58, 111] width 101 height 14
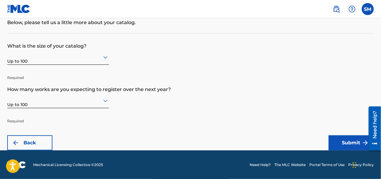
scroll to position [51, 0]
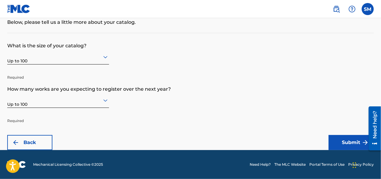
click at [94, 103] on div "Up to 100" at bounding box center [58, 100] width 102 height 15
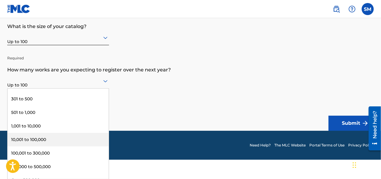
scroll to position [31, 0]
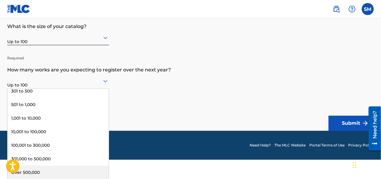
click at [88, 172] on div "Over 500,000" at bounding box center [58, 173] width 101 height 14
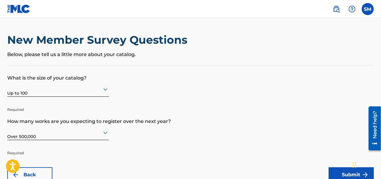
scroll to position [32, 0]
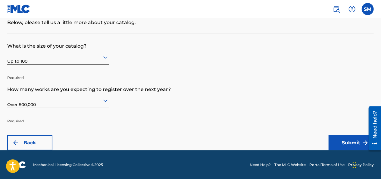
click at [351, 143] on button "Submit" at bounding box center [351, 142] width 45 height 15
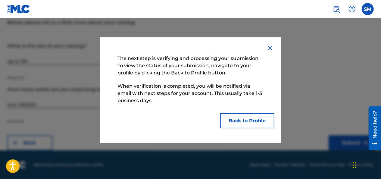
click at [257, 119] on button "Back to Profile" at bounding box center [247, 120] width 54 height 15
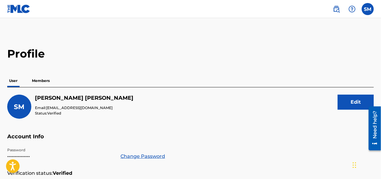
click at [36, 80] on p "Members" at bounding box center [40, 80] width 21 height 13
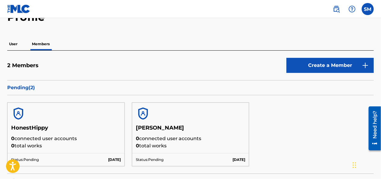
scroll to position [36, 0]
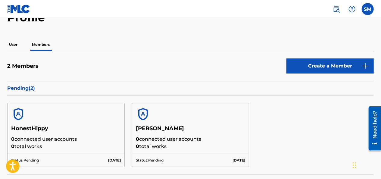
click at [137, 114] on img at bounding box center [143, 114] width 14 height 14
click at [142, 115] on img at bounding box center [143, 114] width 14 height 14
click at [12, 48] on p "User" at bounding box center [13, 44] width 12 height 13
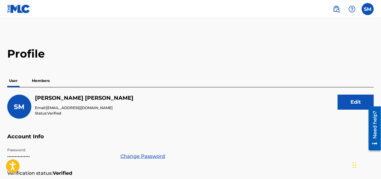
click at [38, 80] on p "Members" at bounding box center [40, 80] width 21 height 13
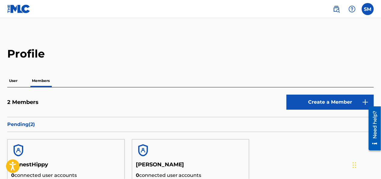
click at [18, 84] on p "User" at bounding box center [13, 80] width 12 height 13
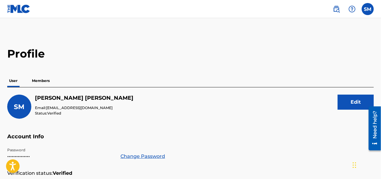
click at [37, 79] on p "Members" at bounding box center [40, 80] width 21 height 13
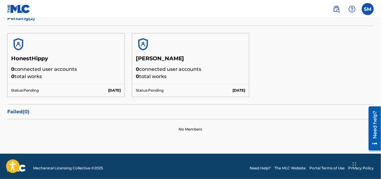
scroll to position [108, 0]
